Goal: Go to known website: Access a specific website the user already knows

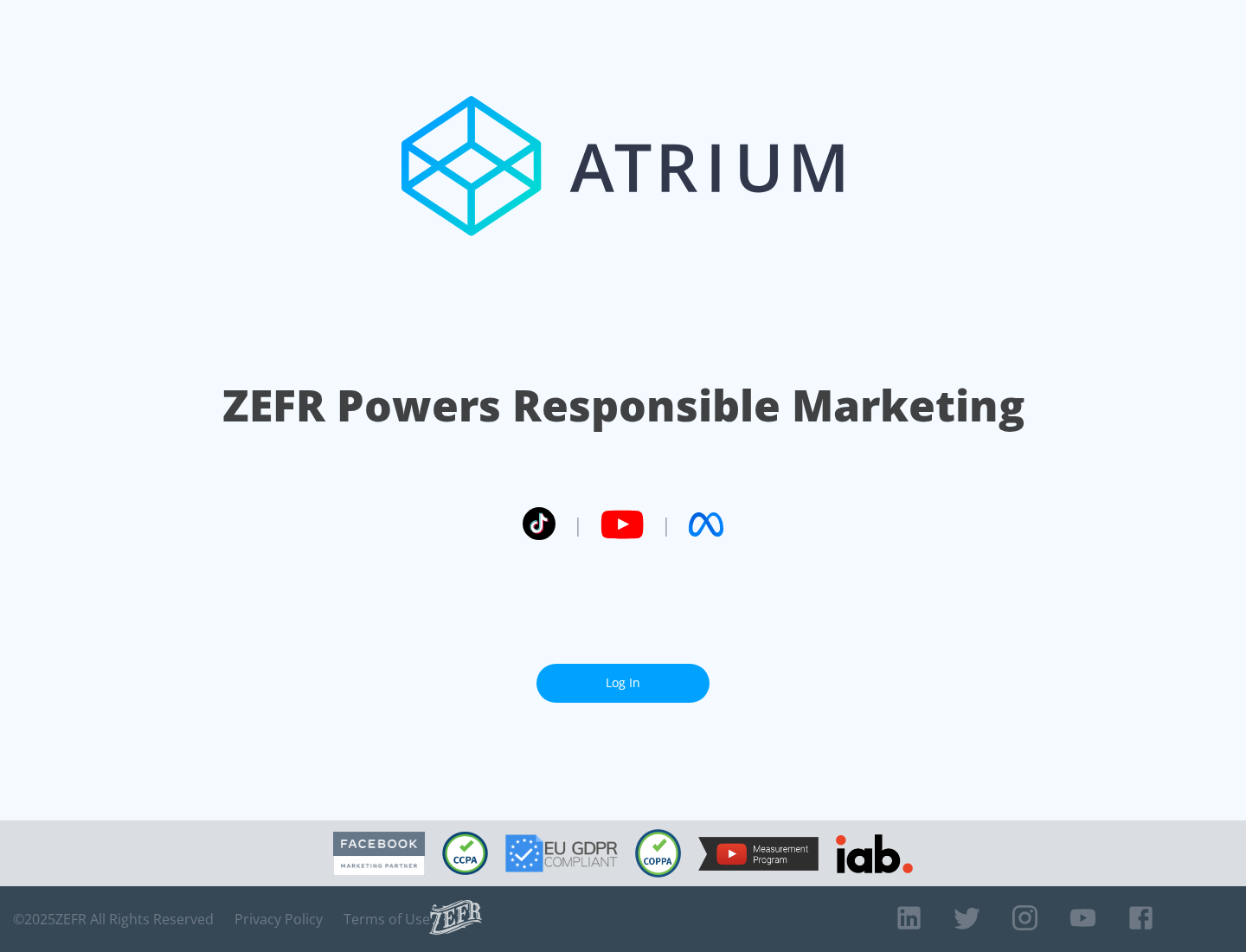
click at [623, 683] on link "Log In" at bounding box center [623, 683] width 173 height 38
